Goal: Communication & Community: Ask a question

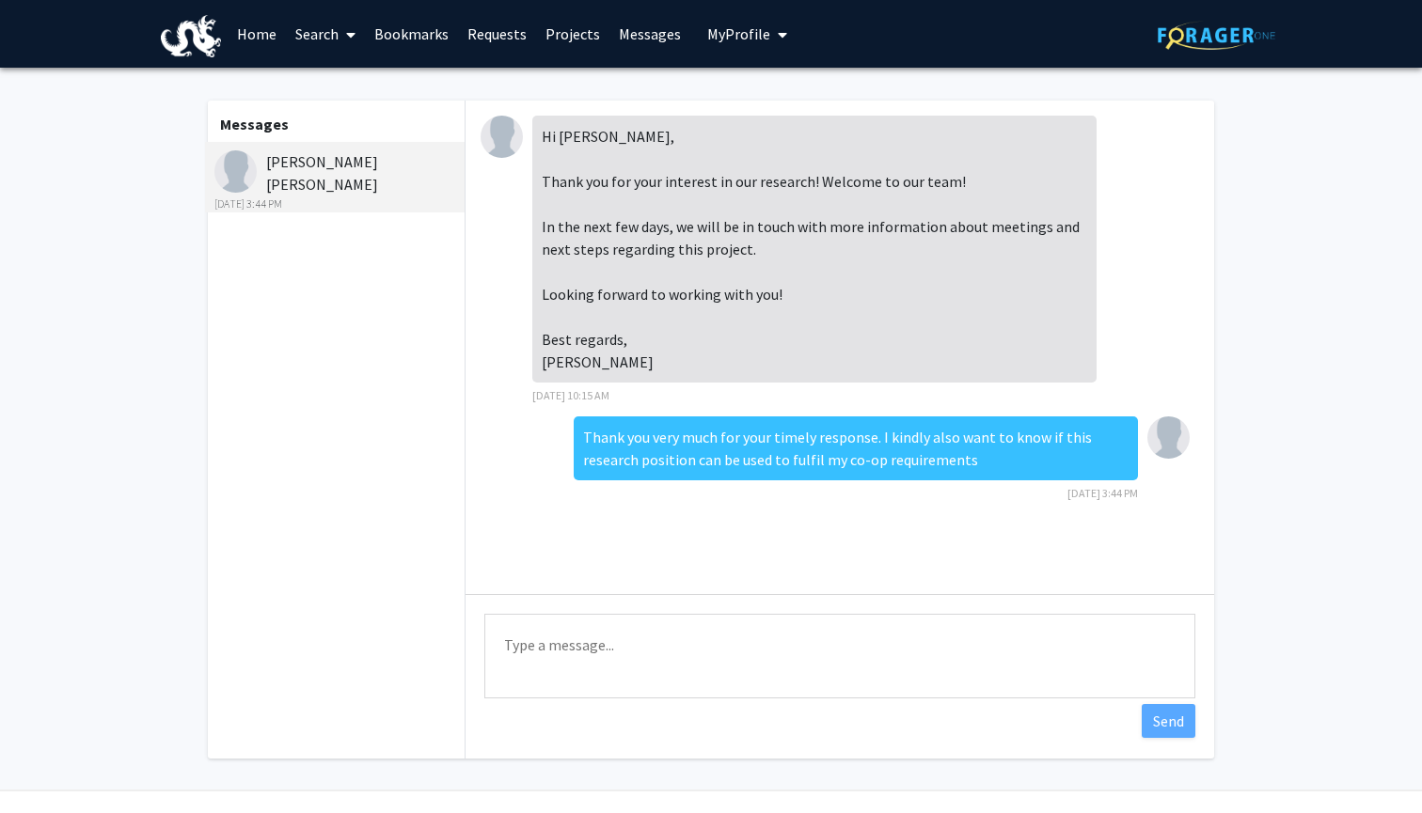
click at [607, 634] on textarea "Type a message" at bounding box center [839, 656] width 711 height 85
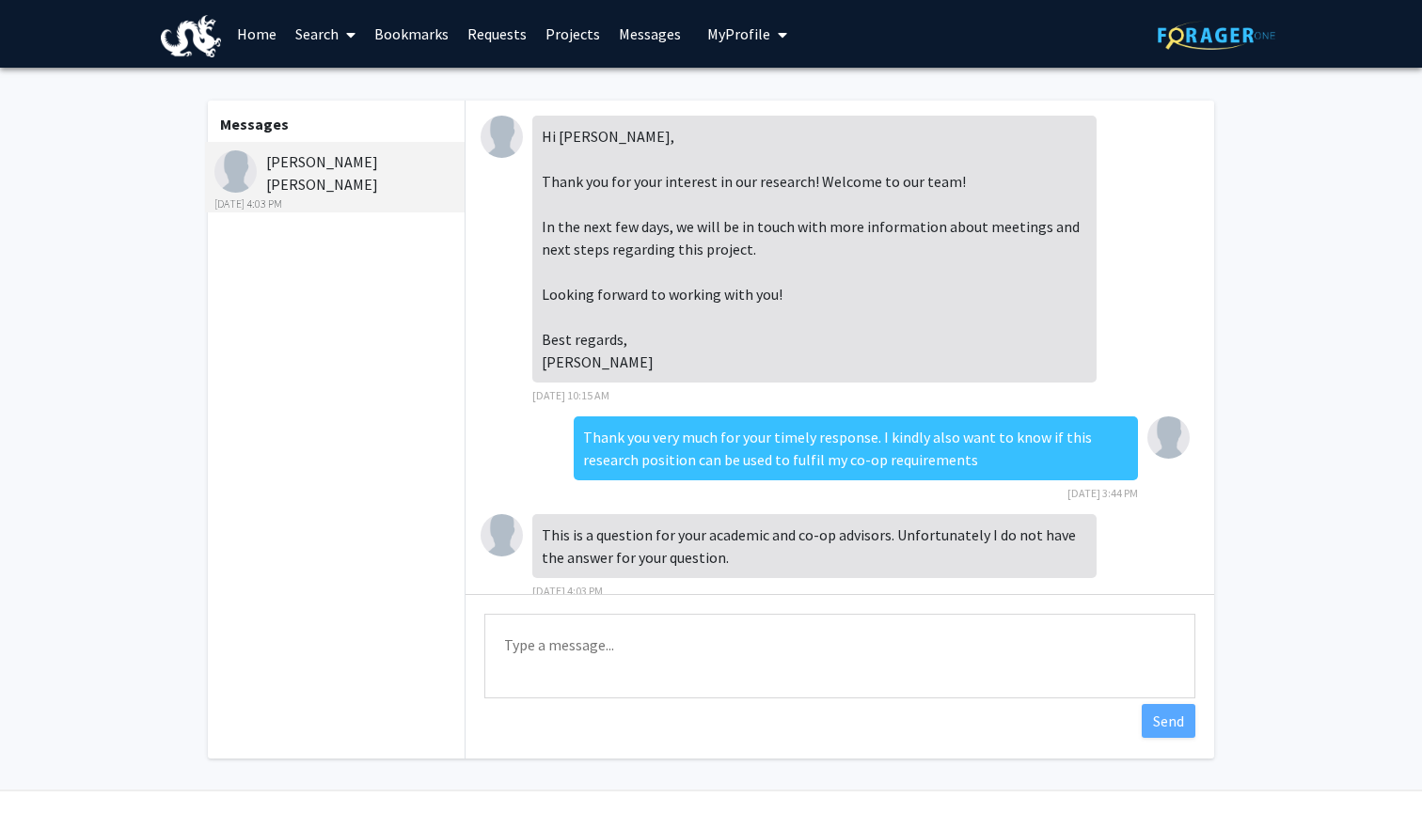
click at [259, 38] on link "Home" at bounding box center [257, 34] width 58 height 66
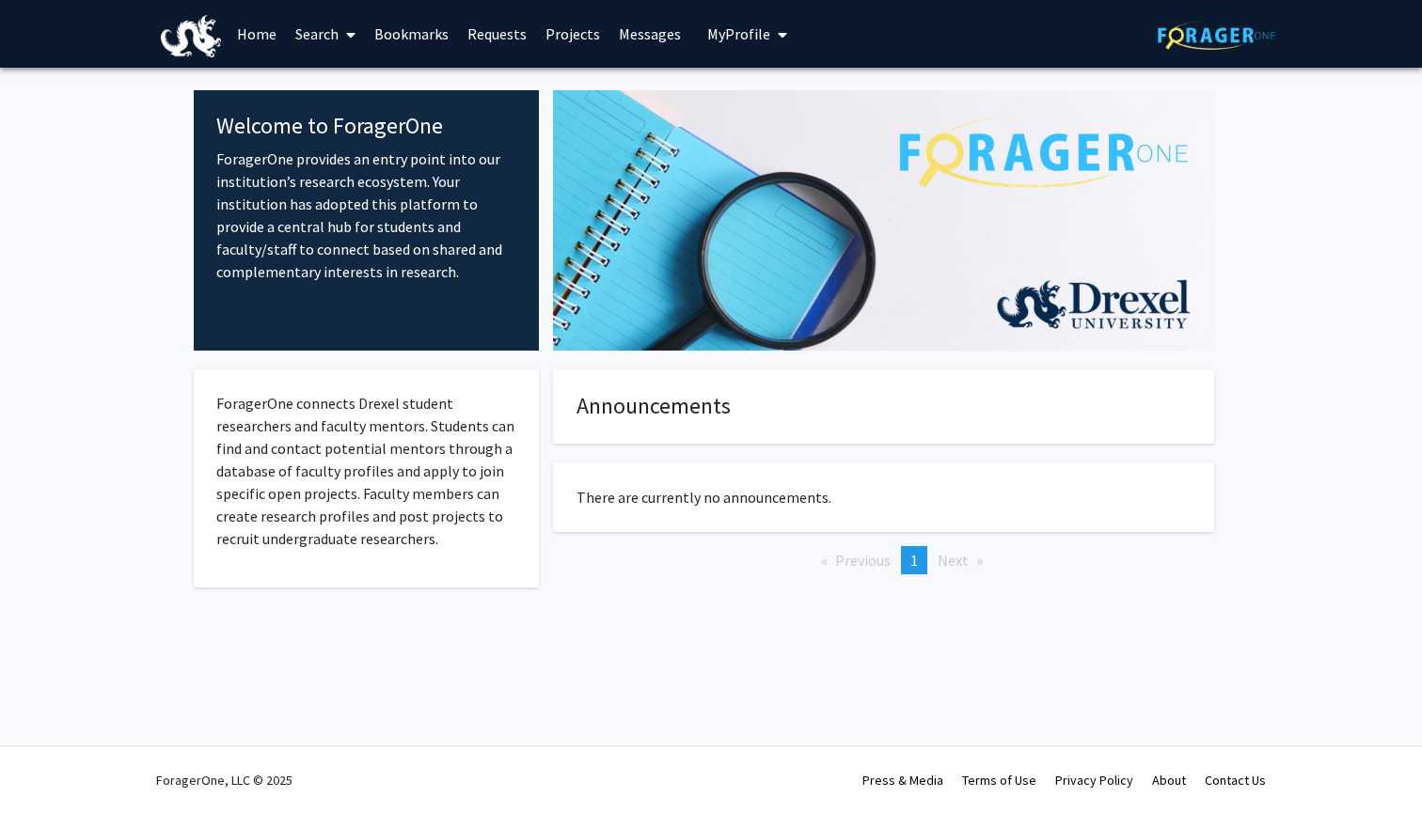
click at [331, 38] on link "Search" at bounding box center [325, 34] width 79 height 66
click at [354, 87] on span "Faculty/Staff" at bounding box center [355, 87] width 138 height 38
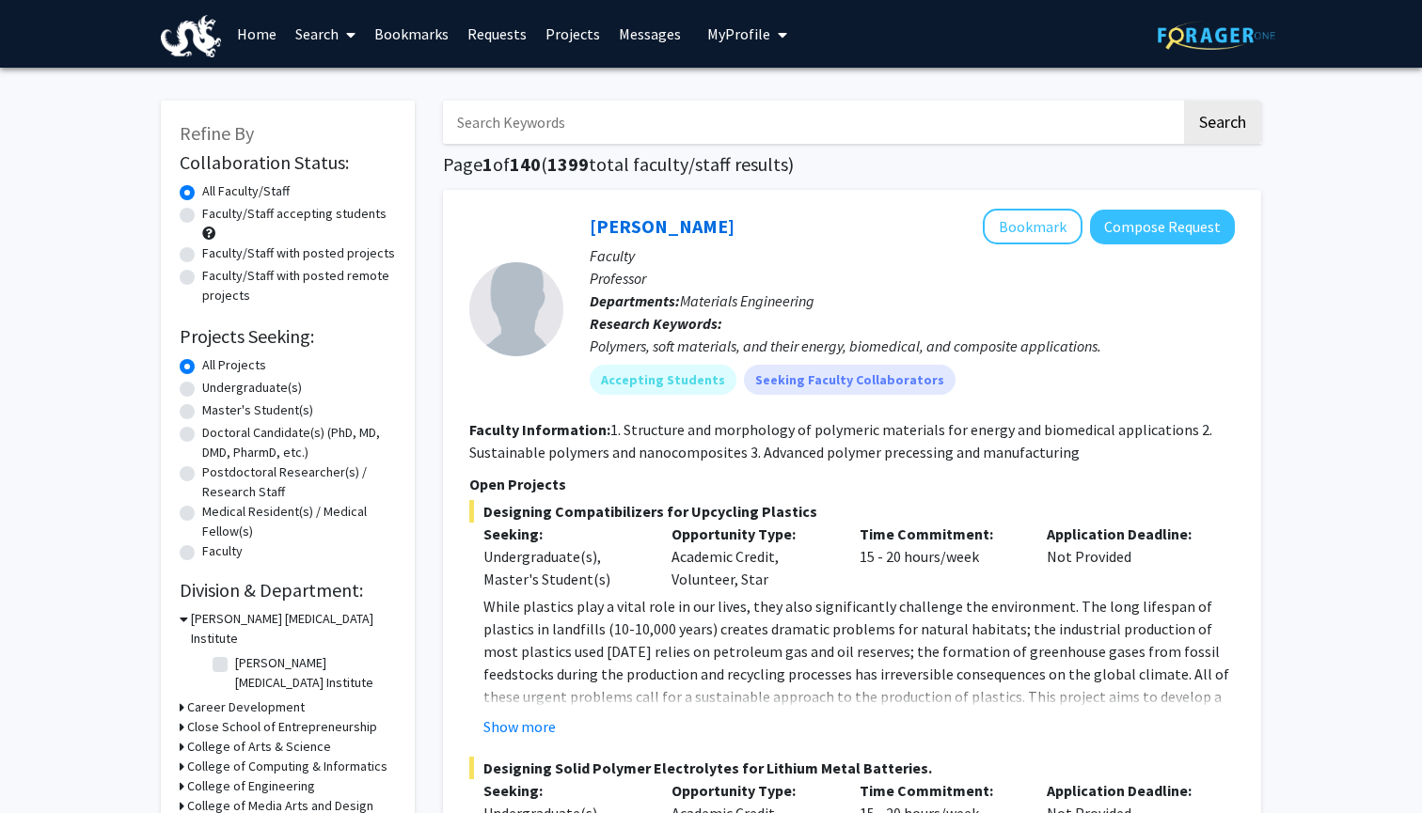
click at [640, 114] on input "Search Keywords" at bounding box center [812, 122] width 738 height 43
click at [1222, 125] on button "Search" at bounding box center [1222, 122] width 77 height 43
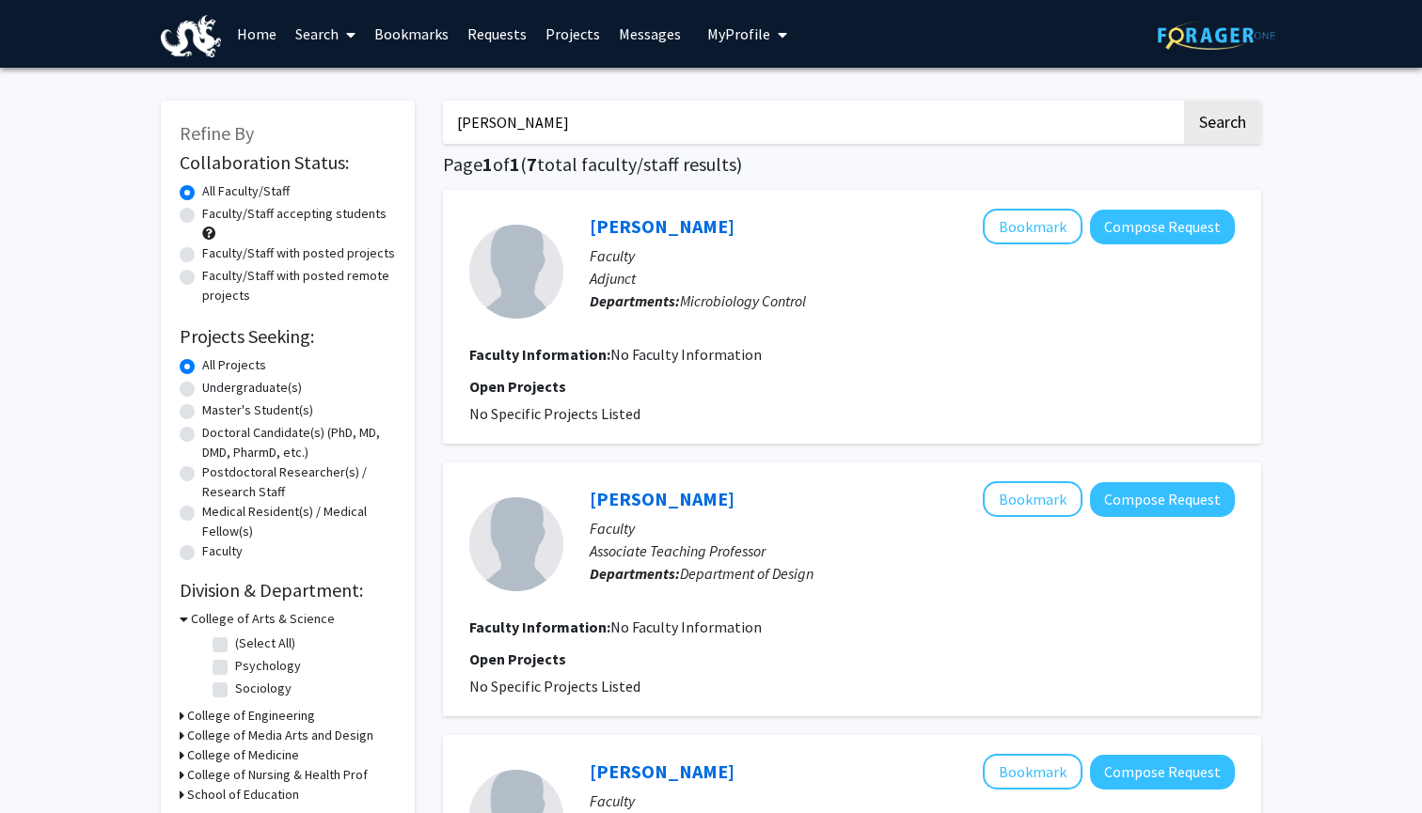
click at [610, 128] on input "[PERSON_NAME]" at bounding box center [812, 122] width 738 height 43
click at [640, 109] on input "[PERSON_NAME]" at bounding box center [812, 122] width 738 height 43
click at [1222, 125] on button "Search" at bounding box center [1222, 122] width 77 height 43
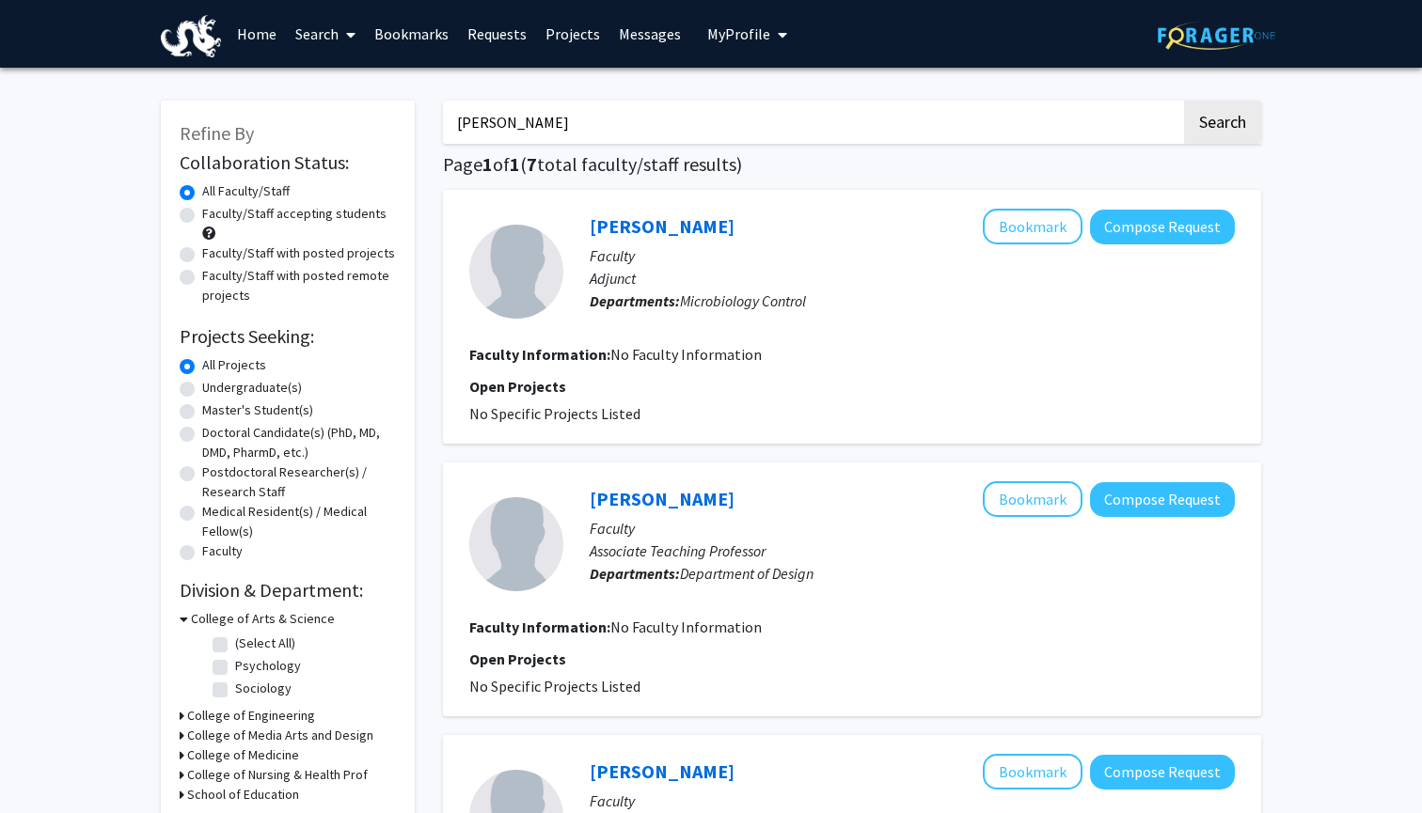
click at [606, 130] on input "[PERSON_NAME]" at bounding box center [812, 122] width 738 height 43
type input "[PERSON_NAME] [PERSON_NAME]"
click at [1222, 125] on button "Search" at bounding box center [1222, 122] width 77 height 43
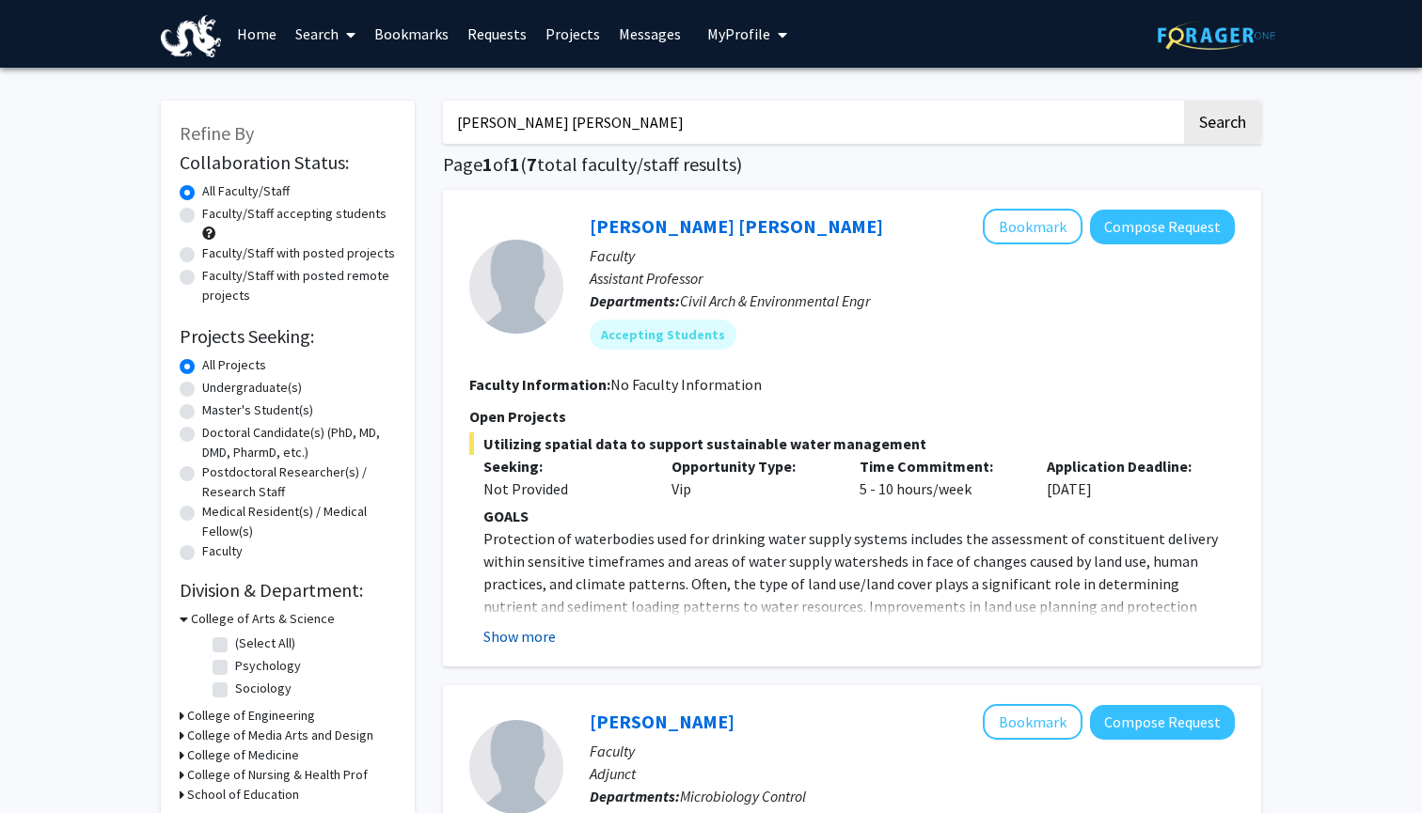
click at [541, 637] on button "Show more" at bounding box center [519, 636] width 72 height 23
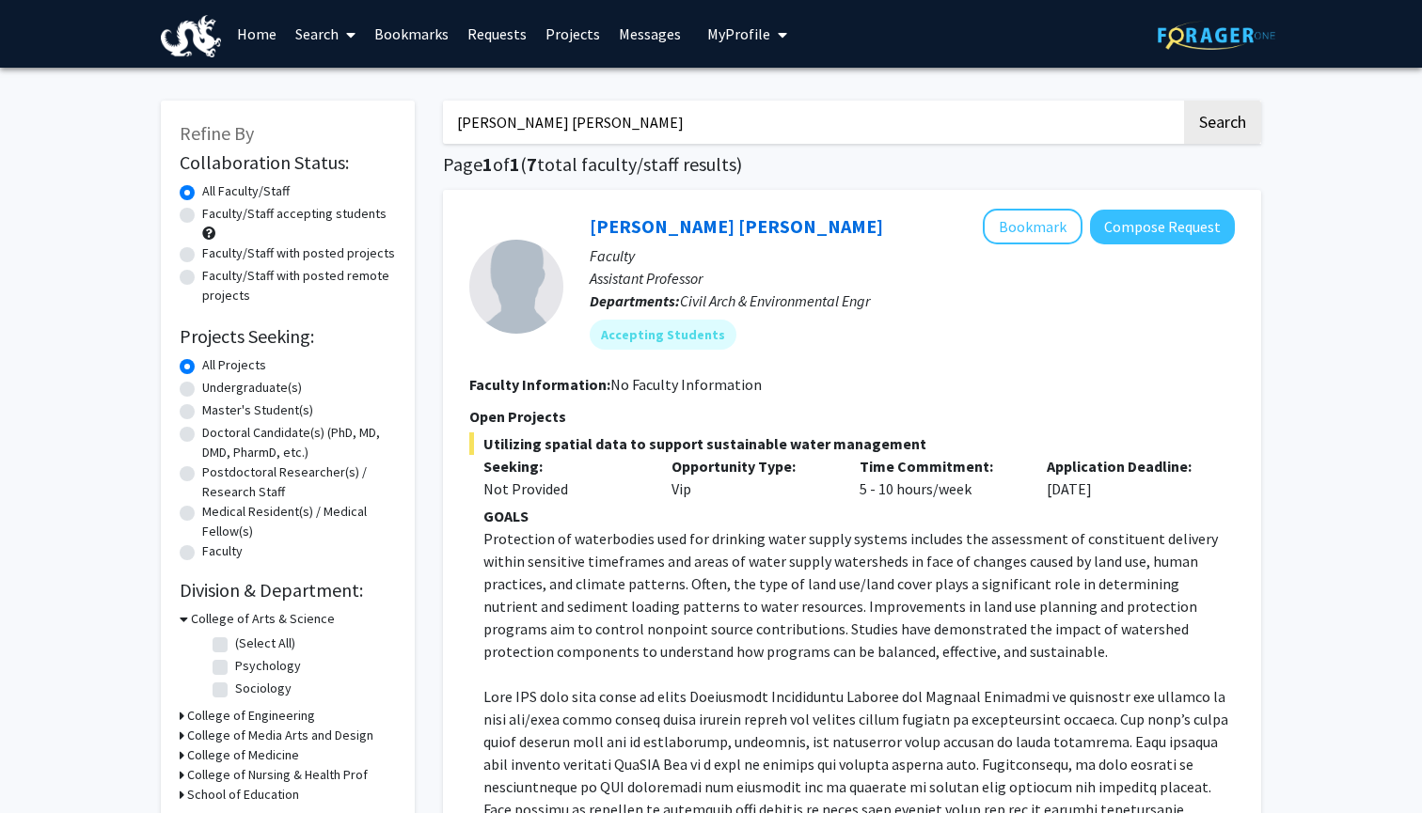
click at [646, 125] on input "[PERSON_NAME] [PERSON_NAME]" at bounding box center [812, 122] width 738 height 43
click at [630, 35] on link "Messages" at bounding box center [649, 34] width 81 height 66
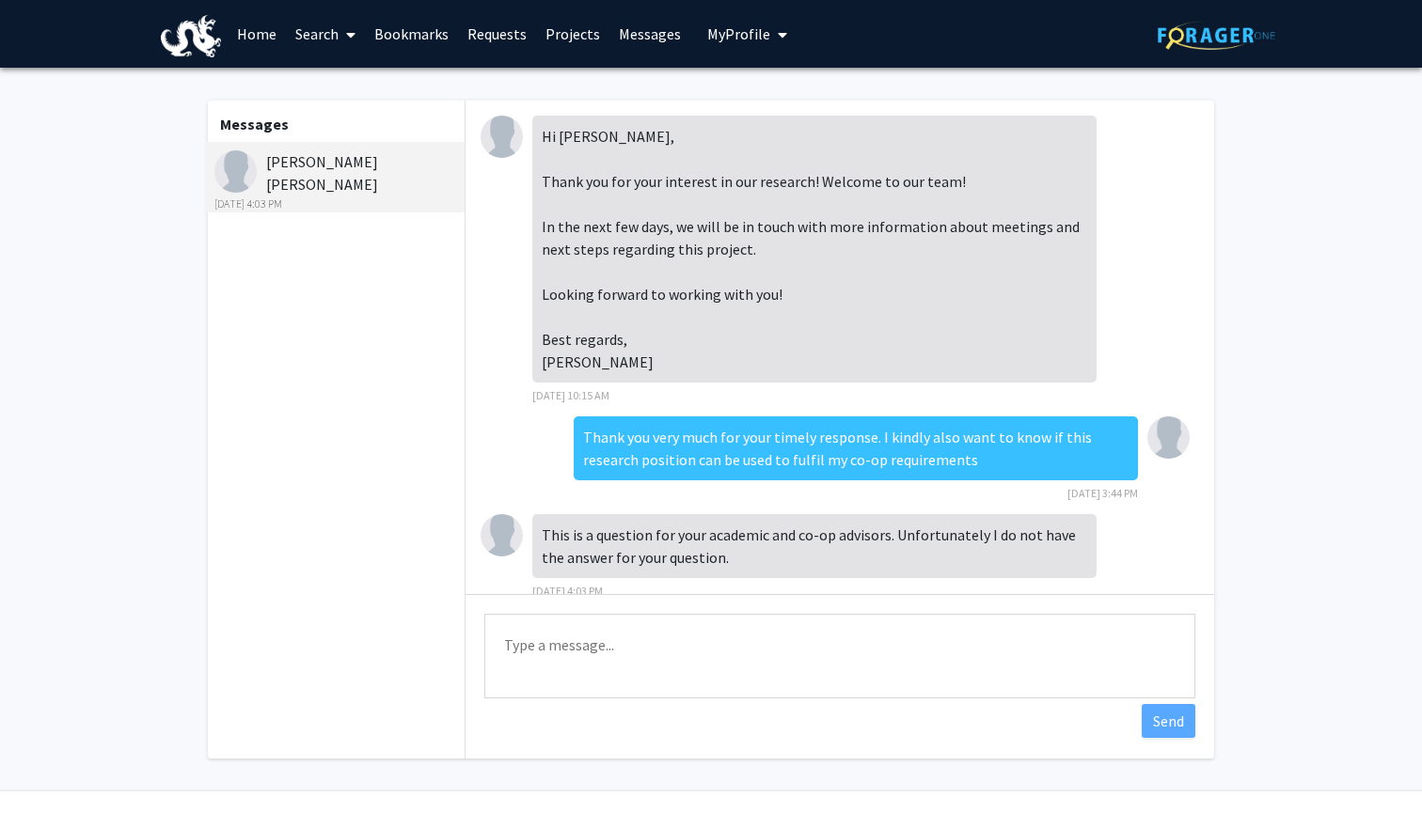
scroll to position [33, 0]
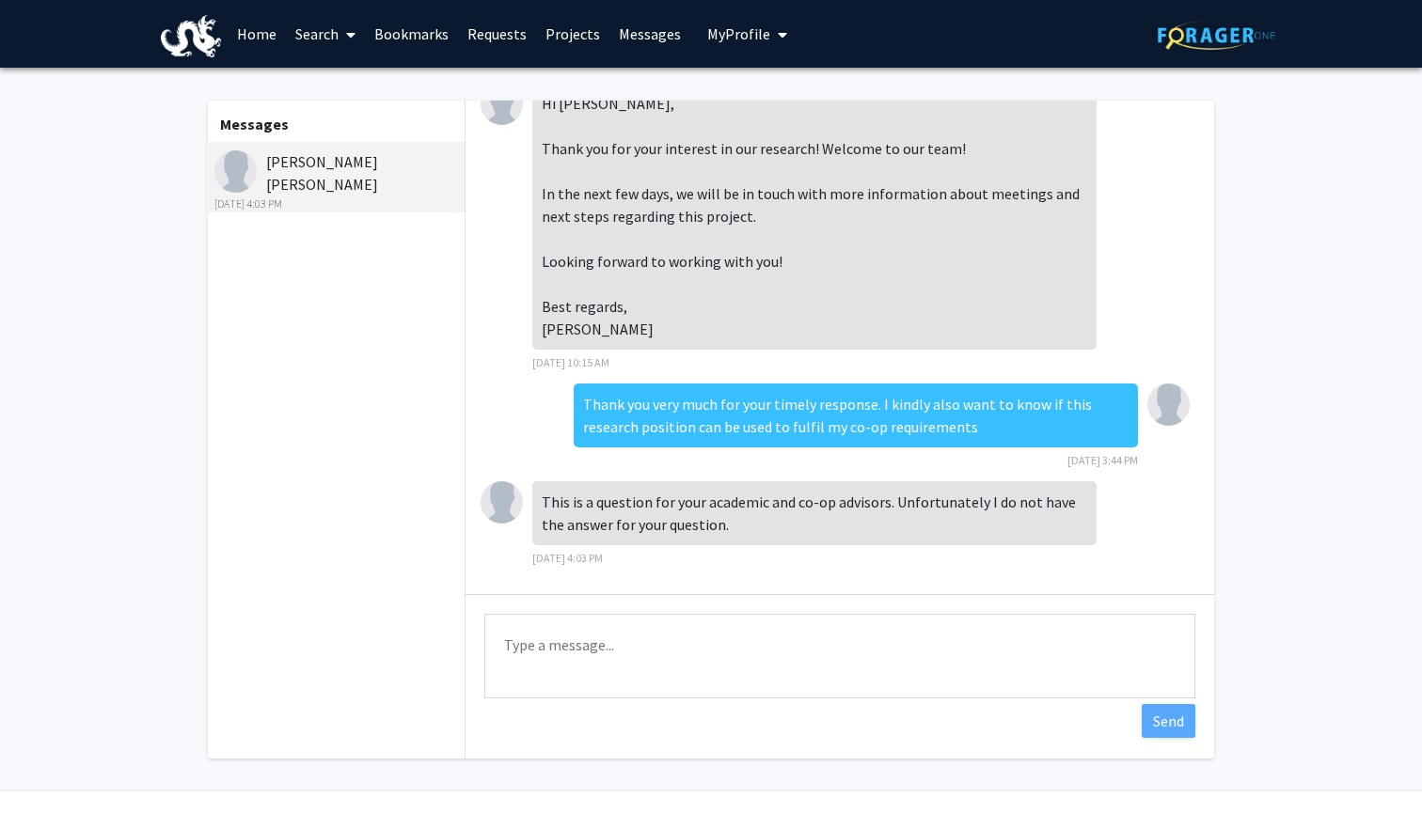
click at [678, 643] on textarea "Type a message" at bounding box center [839, 656] width 711 height 85
type textarea "m"
click at [504, 648] on textarea "My co-op advisor would like to know the start and end dates for the research pr…" at bounding box center [839, 656] width 711 height 85
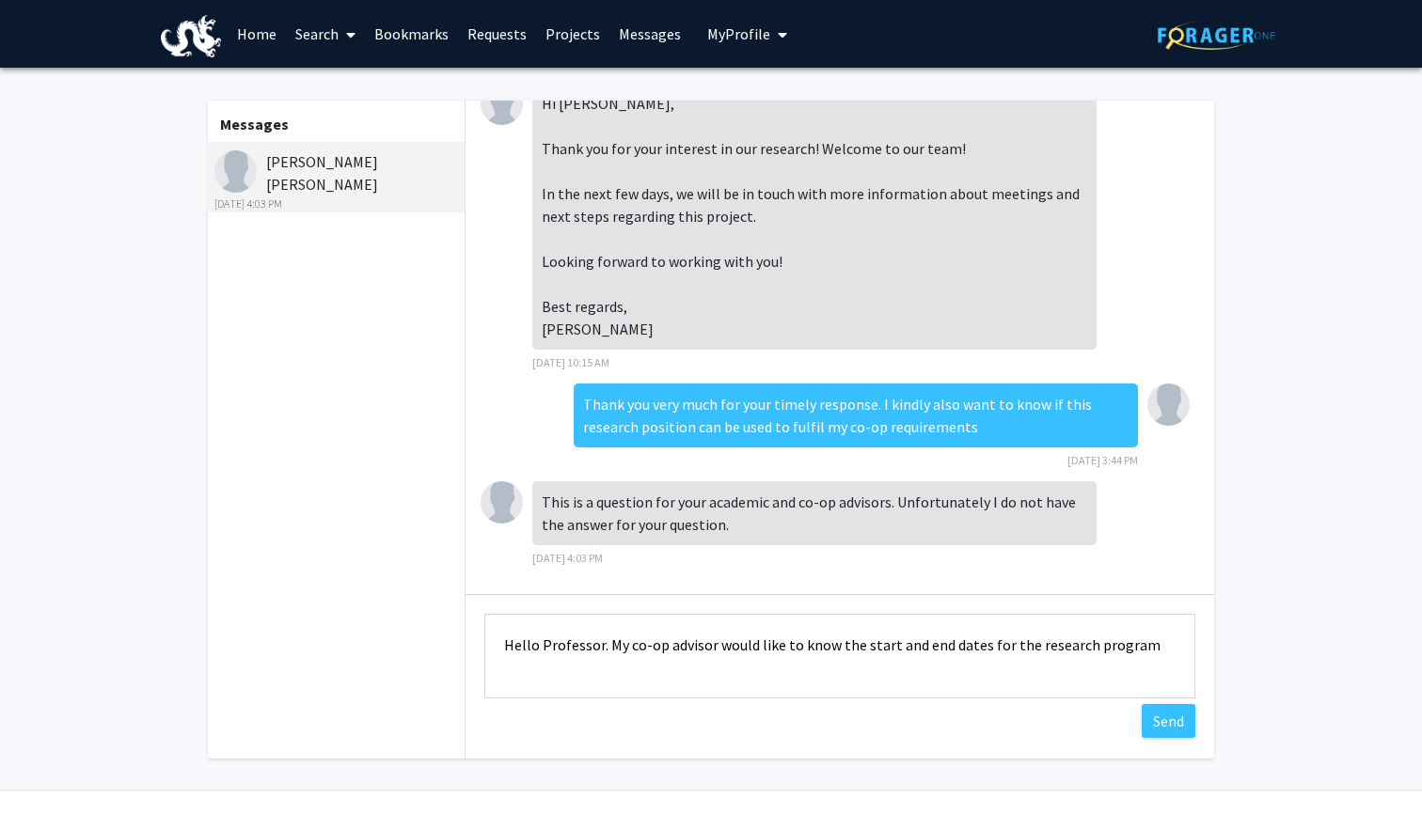
click at [754, 652] on textarea "Hello Professor. My co-op advisor would like to know the start and end dates fo…" at bounding box center [839, 656] width 711 height 85
click at [626, 672] on textarea "Hello Professor. My co-op advisor would kindly like to know the start and end d…" at bounding box center [839, 656] width 711 height 85
type textarea "Hello Professor. My co-op advisor would kindly like to know the start and end d…"
click at [1155, 725] on button "Send" at bounding box center [1169, 721] width 54 height 34
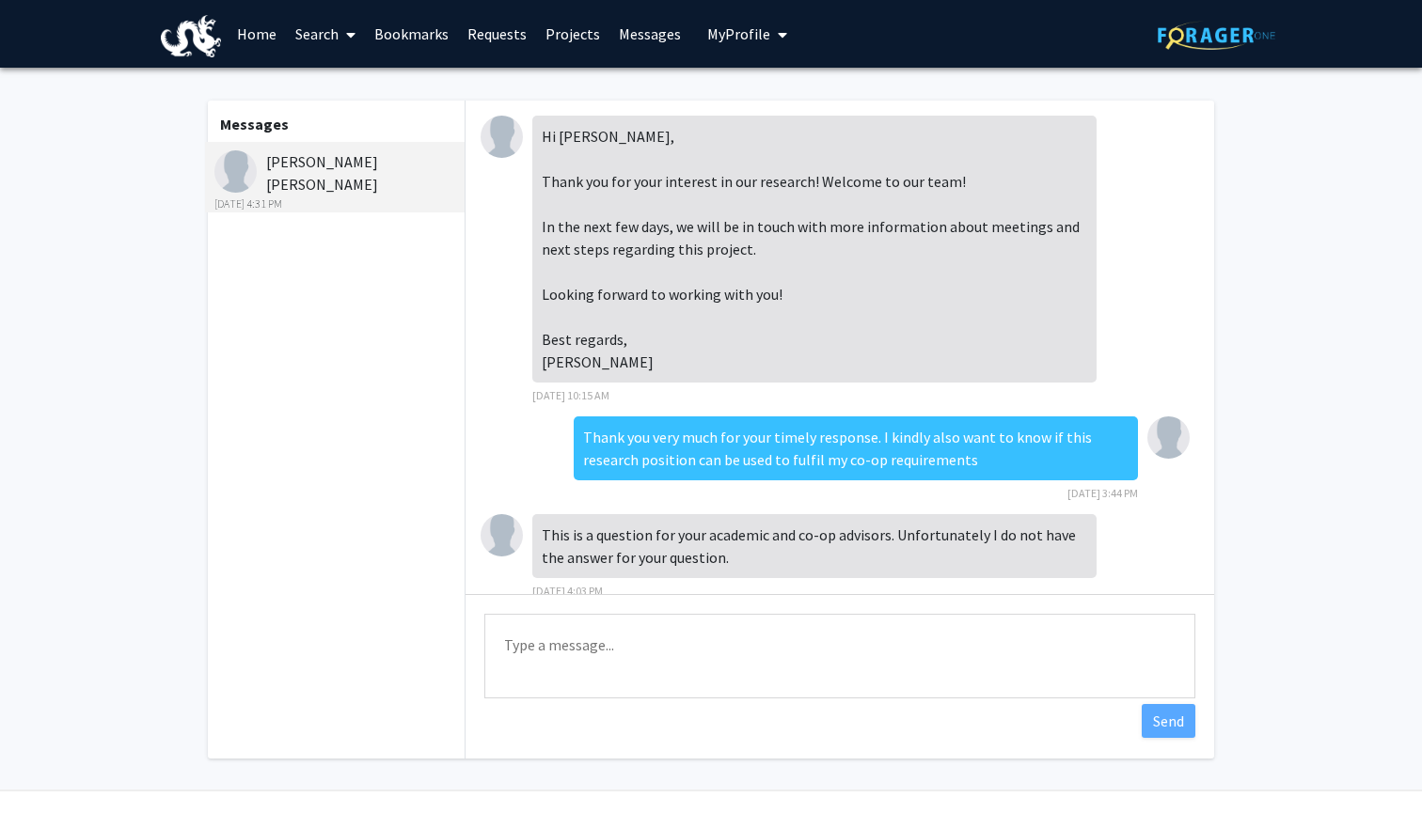
scroll to position [0, 0]
click at [308, 196] on div "[DATE] 4:31 PM" at bounding box center [336, 204] width 245 height 17
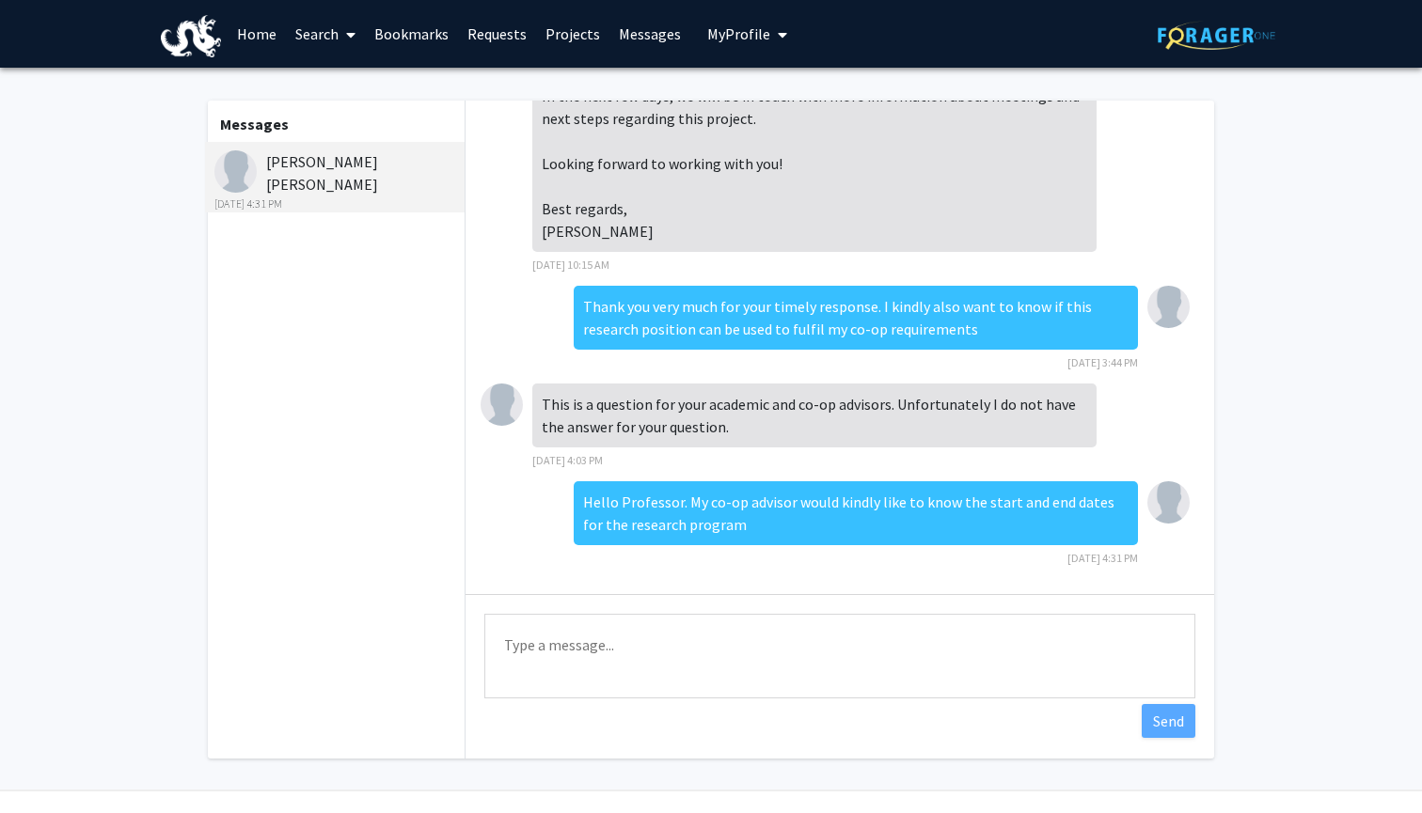
click at [318, 44] on link "Search" at bounding box center [325, 34] width 79 height 66
click at [339, 84] on span "Faculty/Staff" at bounding box center [355, 87] width 138 height 38
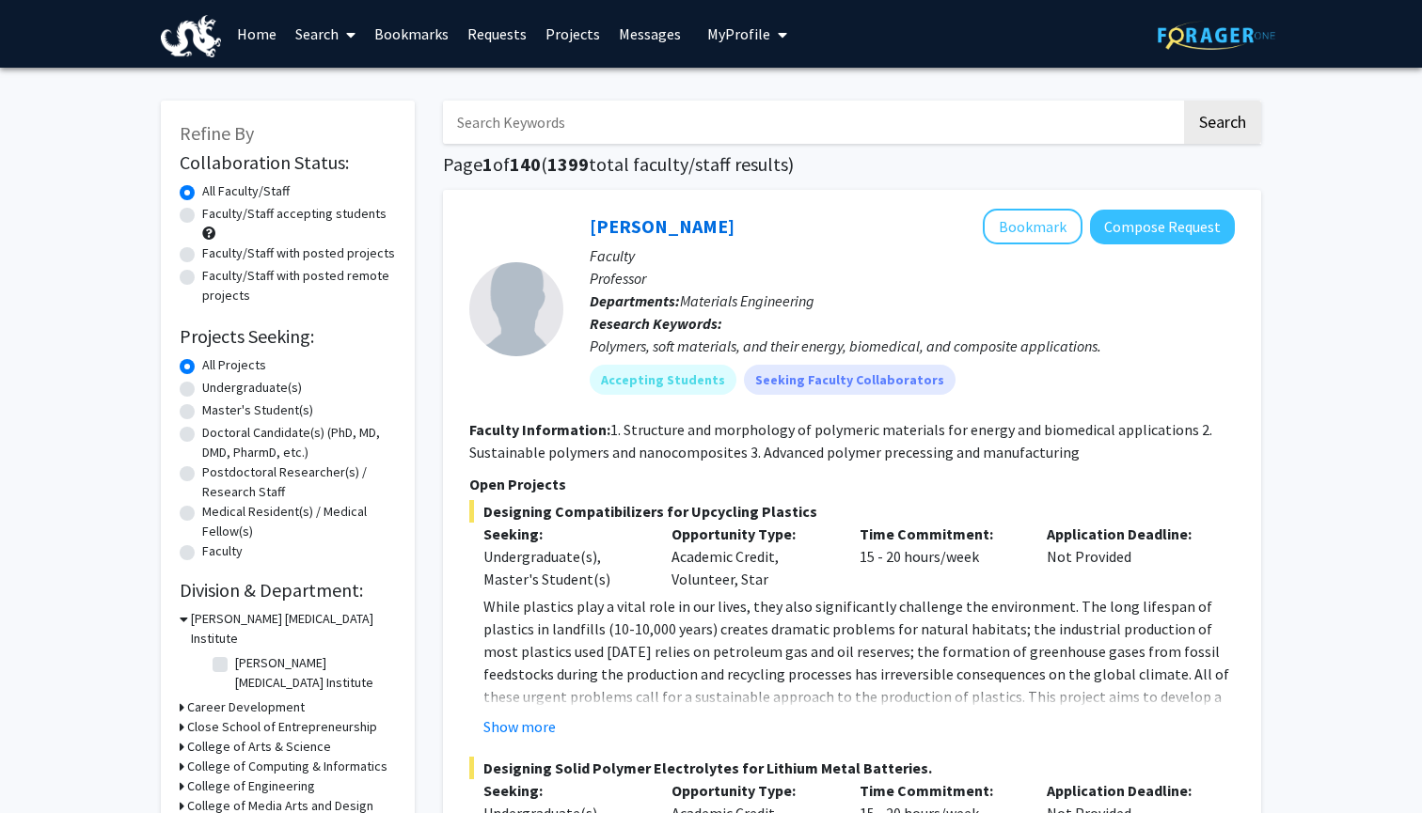
click at [577, 122] on input "Search Keywords" at bounding box center [812, 122] width 738 height 43
click at [1222, 125] on button "Search" at bounding box center [1222, 122] width 77 height 43
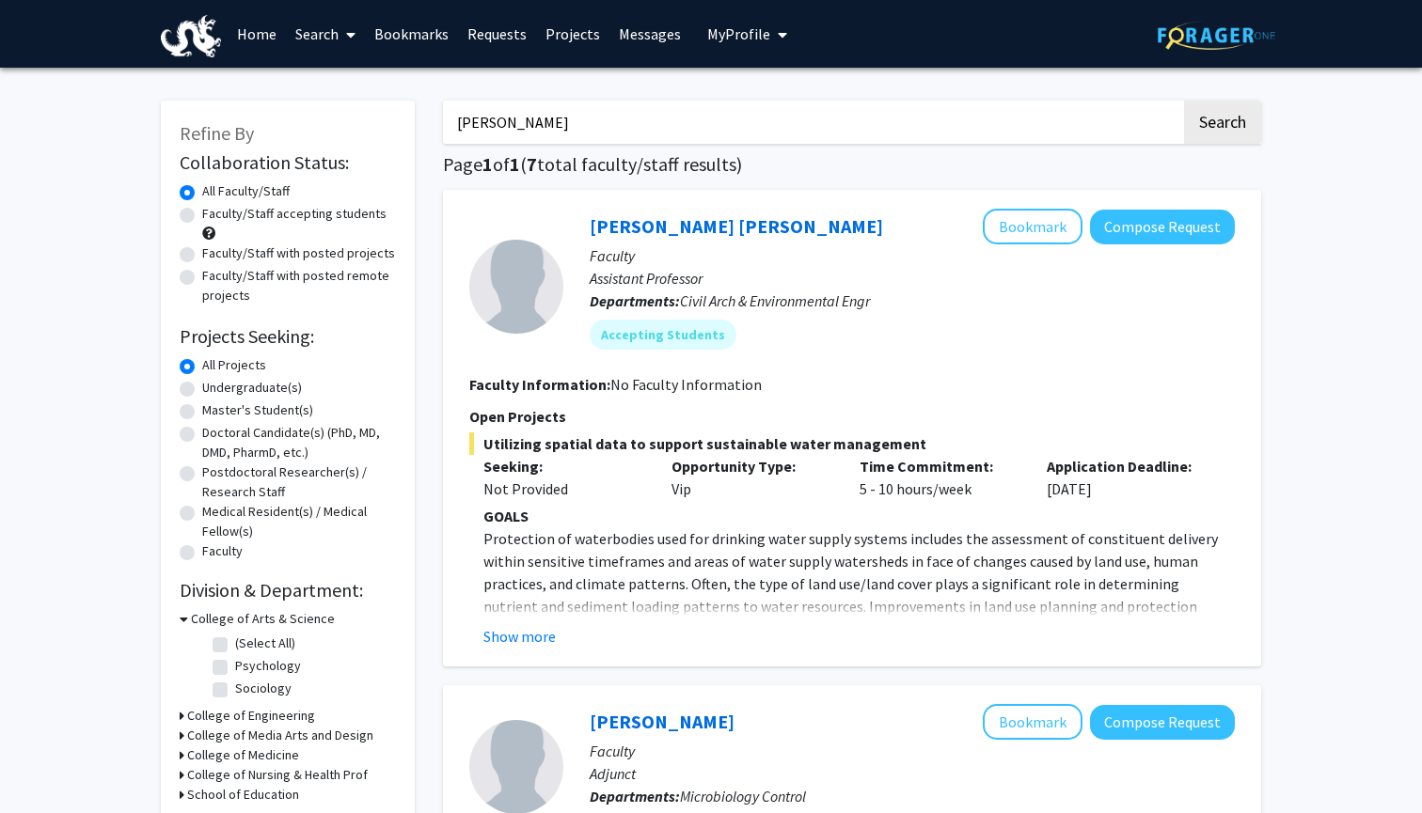
click at [1132, 128] on input "[PERSON_NAME]" at bounding box center [812, 122] width 738 height 43
click at [1222, 125] on button "Search" at bounding box center [1222, 122] width 77 height 43
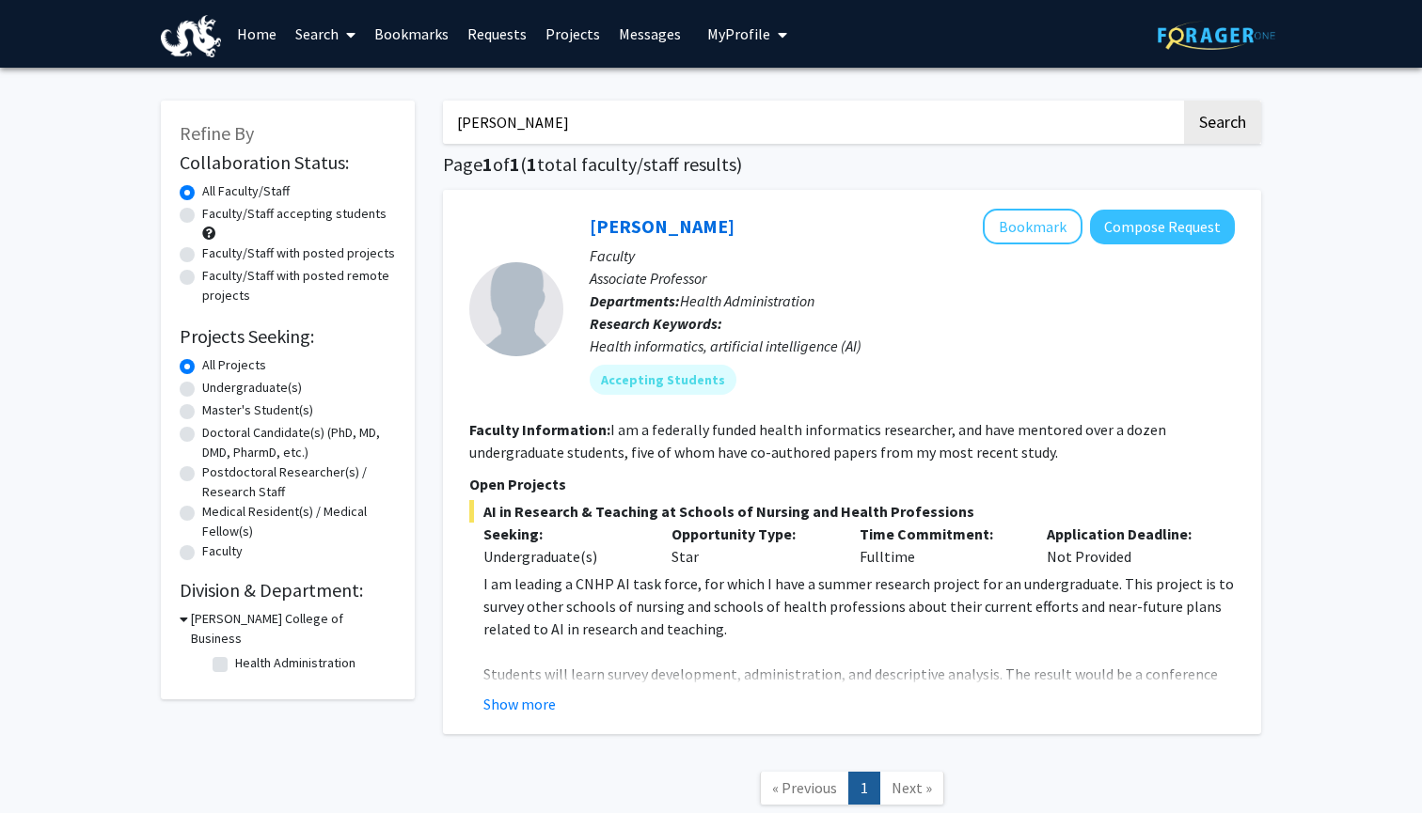
click at [984, 117] on input "[PERSON_NAME]" at bounding box center [812, 122] width 738 height 43
type input "[PERSON_NAME]"
click at [1222, 125] on button "Search" at bounding box center [1222, 122] width 77 height 43
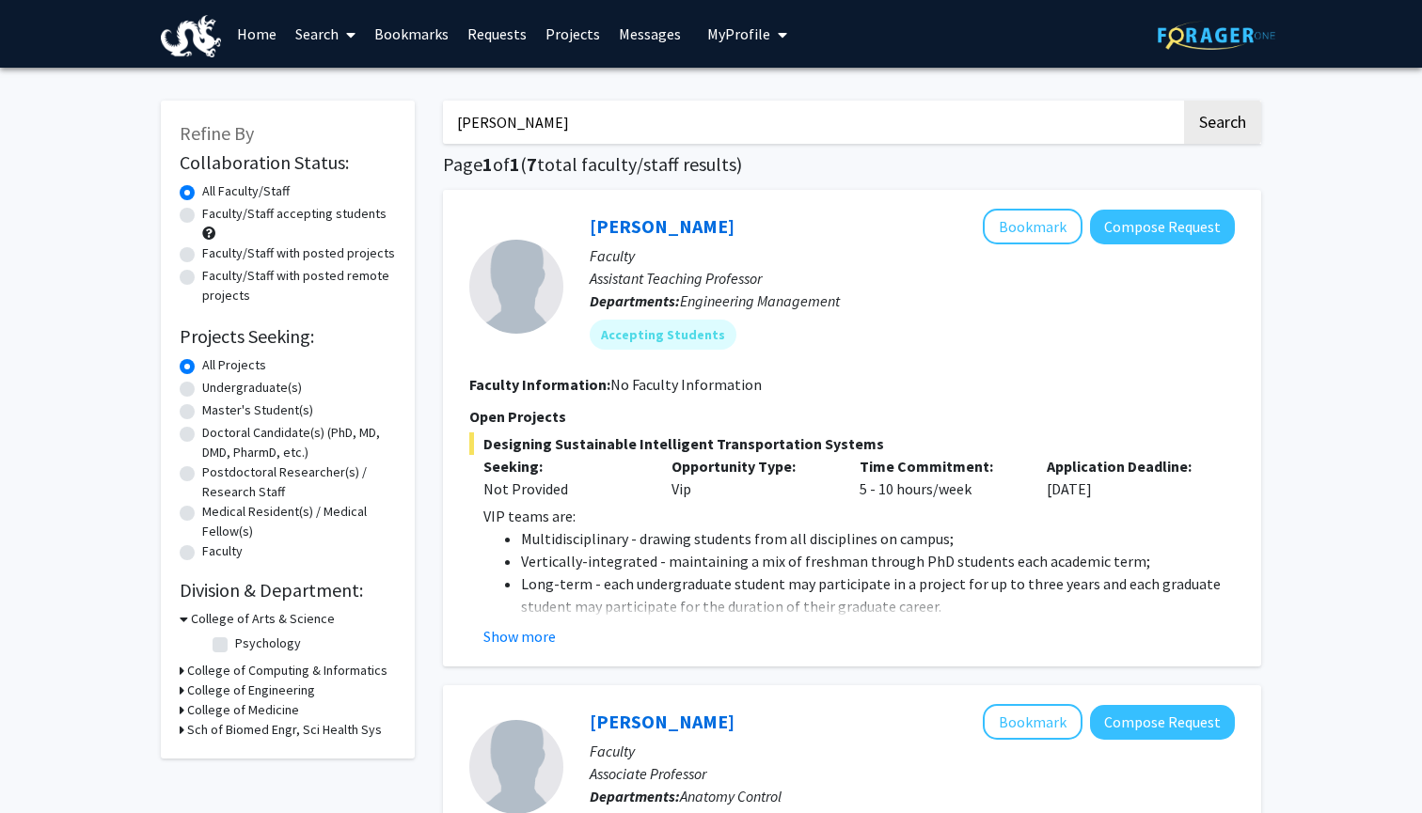
click at [627, 34] on link "Messages" at bounding box center [649, 34] width 81 height 66
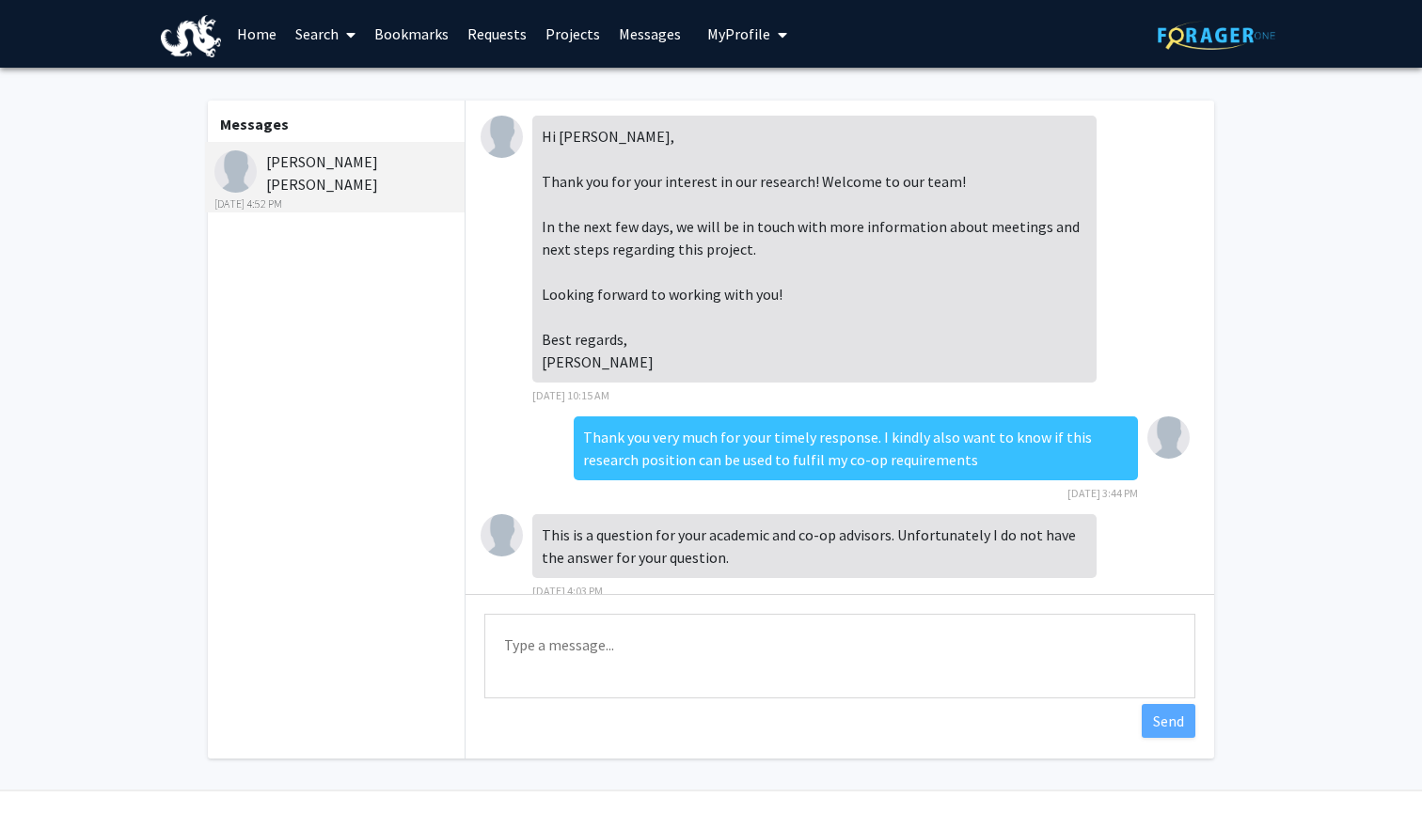
scroll to position [229, 0]
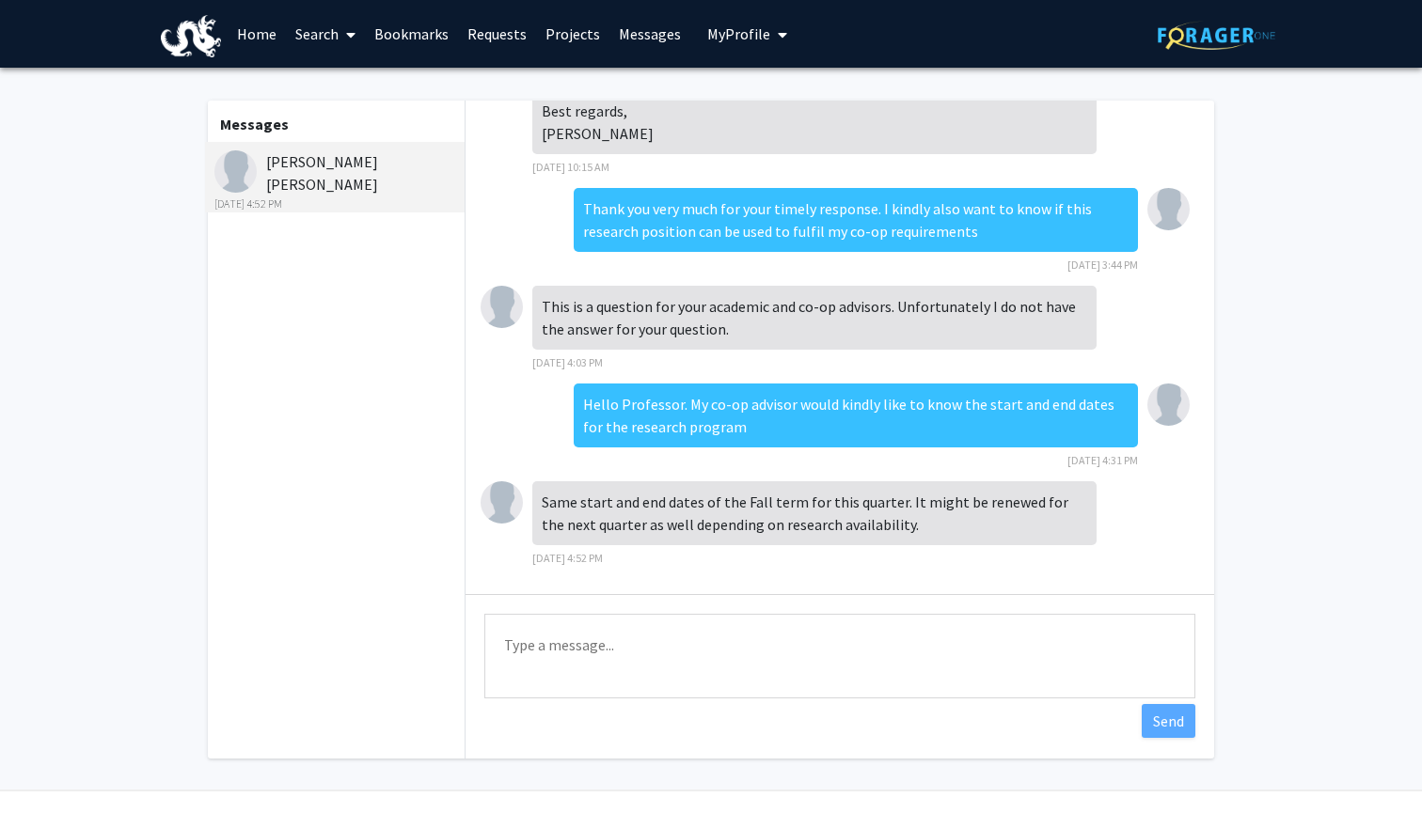
click at [794, 640] on textarea "Type a message" at bounding box center [839, 656] width 711 height 85
click at [726, 682] on textarea "Type a message" at bounding box center [839, 656] width 711 height 85
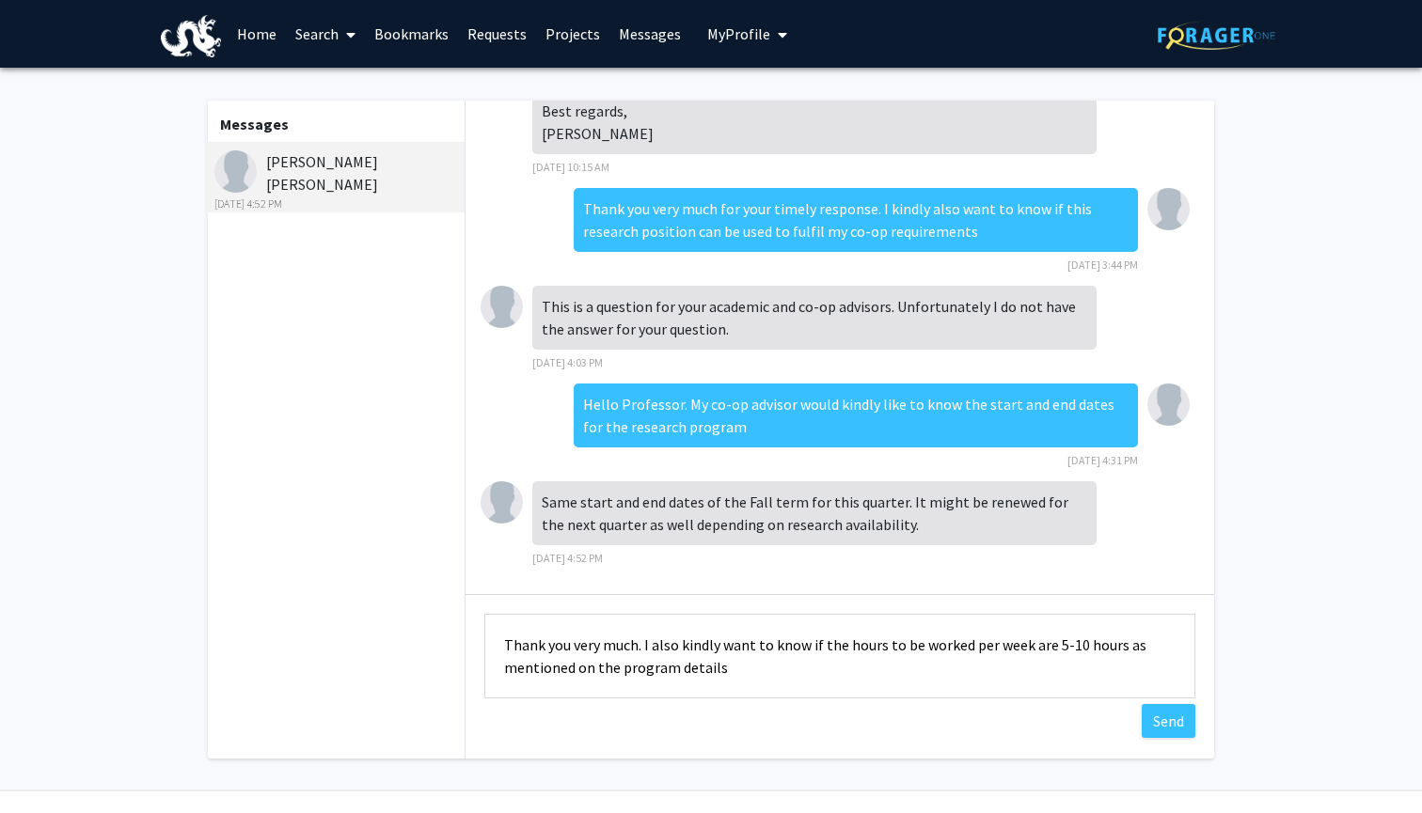
drag, startPoint x: 966, startPoint y: 388, endPoint x: 860, endPoint y: 659, distance: 290.6
click at [860, 659] on textarea "Thank you very much. I also kindly want to know if the hours to be worked per w…" at bounding box center [839, 656] width 711 height 85
type textarea "Thank you very much. I also kindly want to know if the hours to be worked per w…"
click at [1173, 725] on button "Send" at bounding box center [1169, 721] width 54 height 34
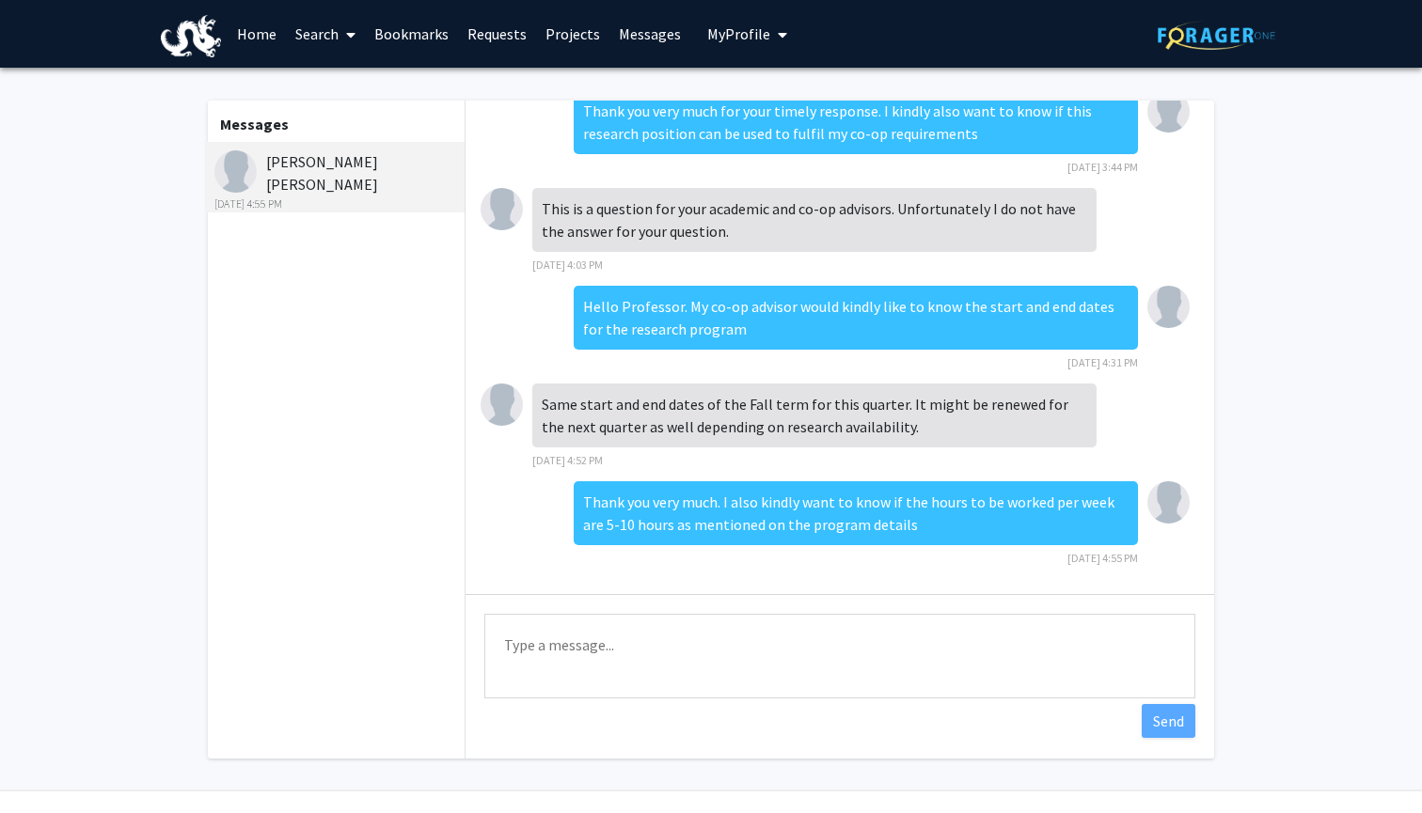
scroll to position [0, 0]
click at [236, 35] on link "Home" at bounding box center [257, 34] width 58 height 66
